Goal: Task Accomplishment & Management: Manage account settings

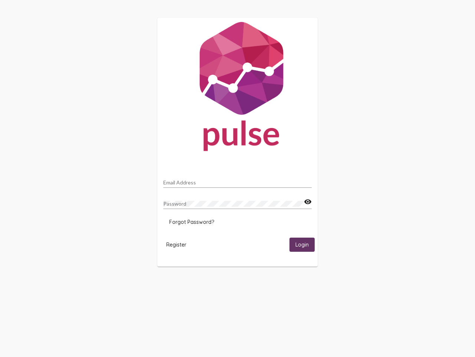
click at [238, 180] on input "Email Address" at bounding box center [237, 182] width 149 height 6
click at [308, 202] on mat-icon "visibility" at bounding box center [308, 201] width 8 height 9
click at [192, 222] on span "Forgot Password?" at bounding box center [191, 221] width 45 height 7
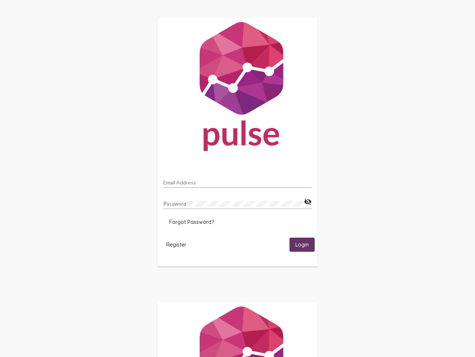
click at [176, 244] on span "Register" at bounding box center [176, 244] width 20 height 7
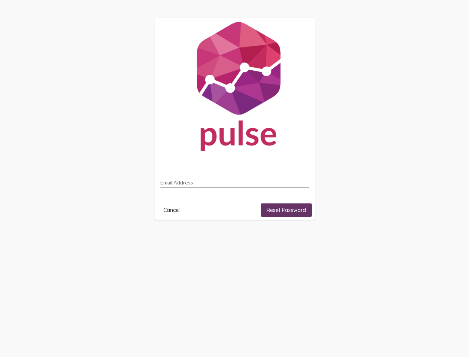
click at [302, 237] on html "Email Address Cancel Reset Password" at bounding box center [234, 118] width 469 height 237
